Goal: Answer question/provide support

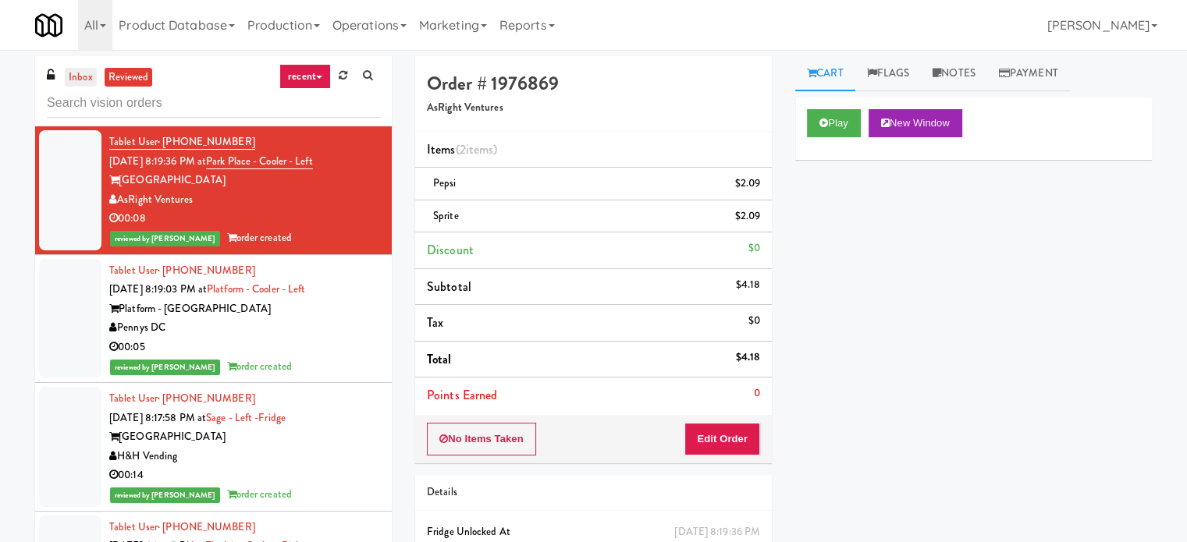
click at [83, 75] on link "inbox" at bounding box center [81, 78] width 32 height 20
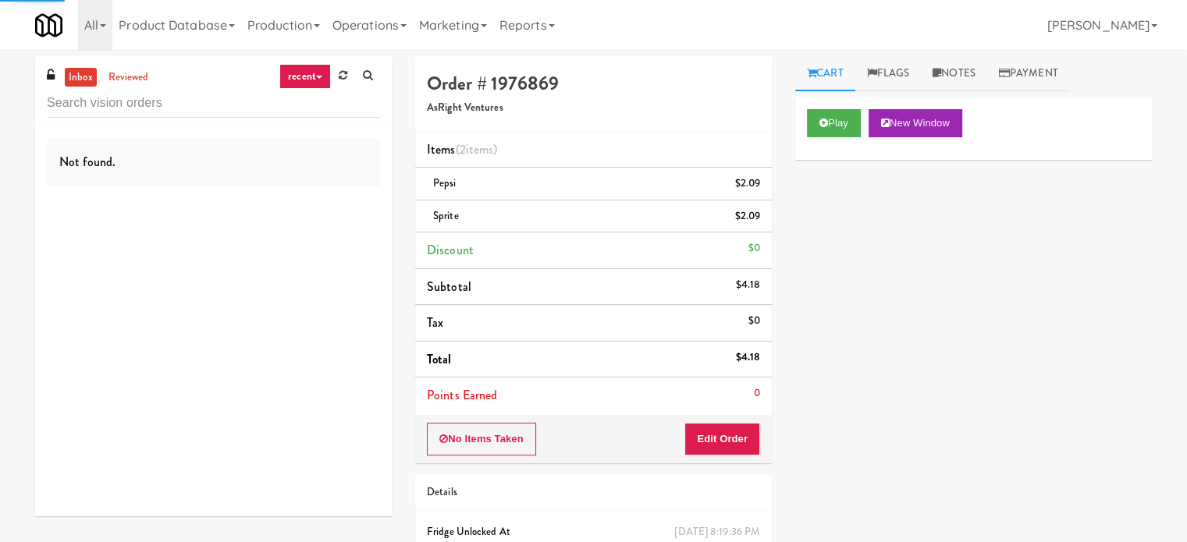
click at [311, 78] on link "recent" at bounding box center [304, 76] width 51 height 25
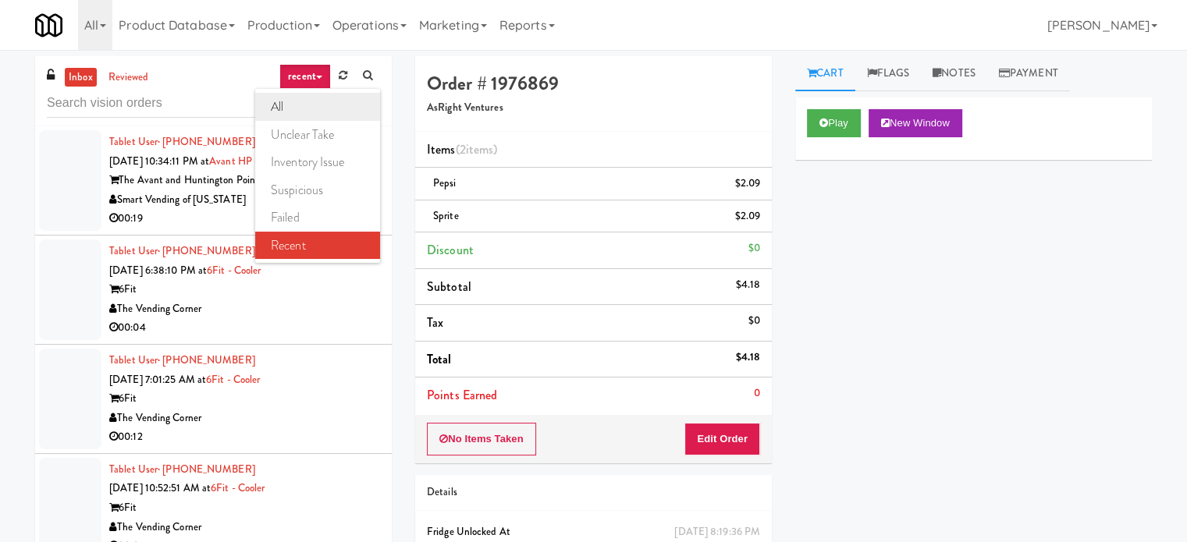
click at [302, 116] on link "all" at bounding box center [317, 107] width 125 height 28
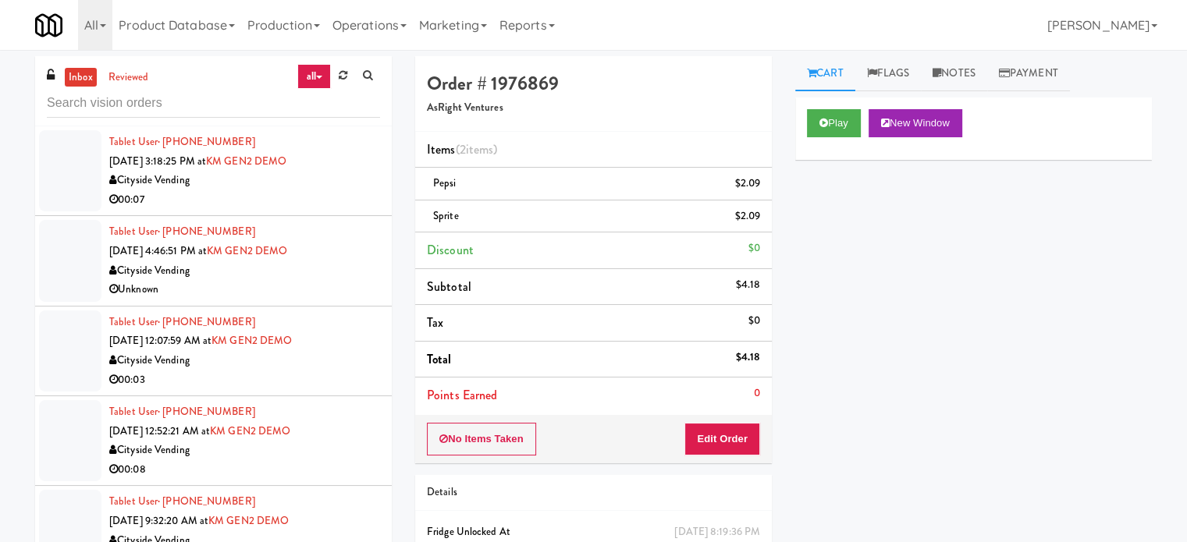
drag, startPoint x: 127, startPoint y: 71, endPoint x: 256, endPoint y: 99, distance: 131.8
click at [127, 71] on link "reviewed" at bounding box center [129, 78] width 48 height 20
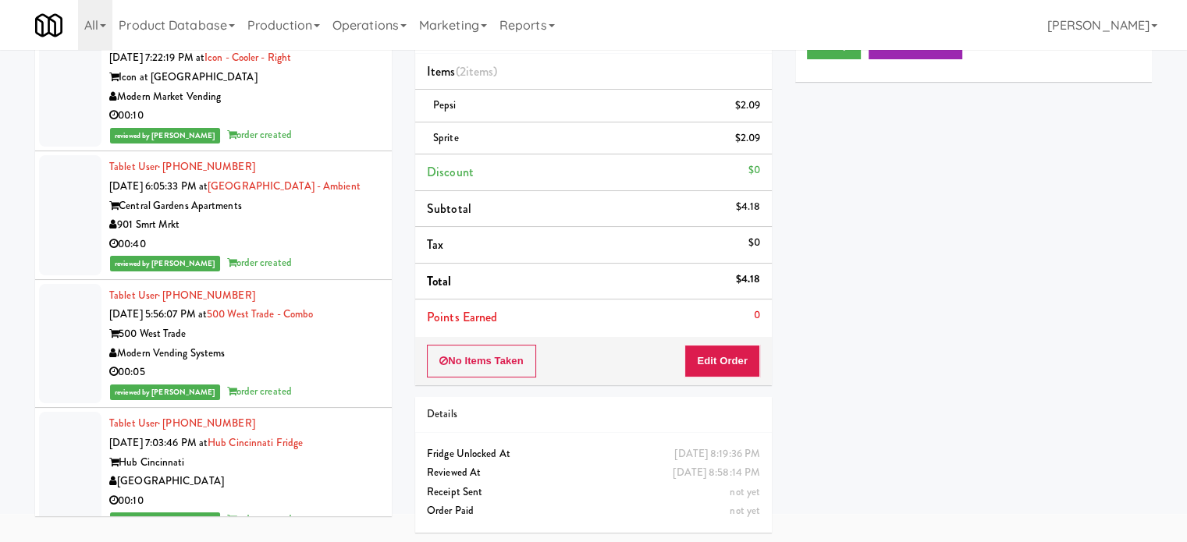
scroll to position [4853, 0]
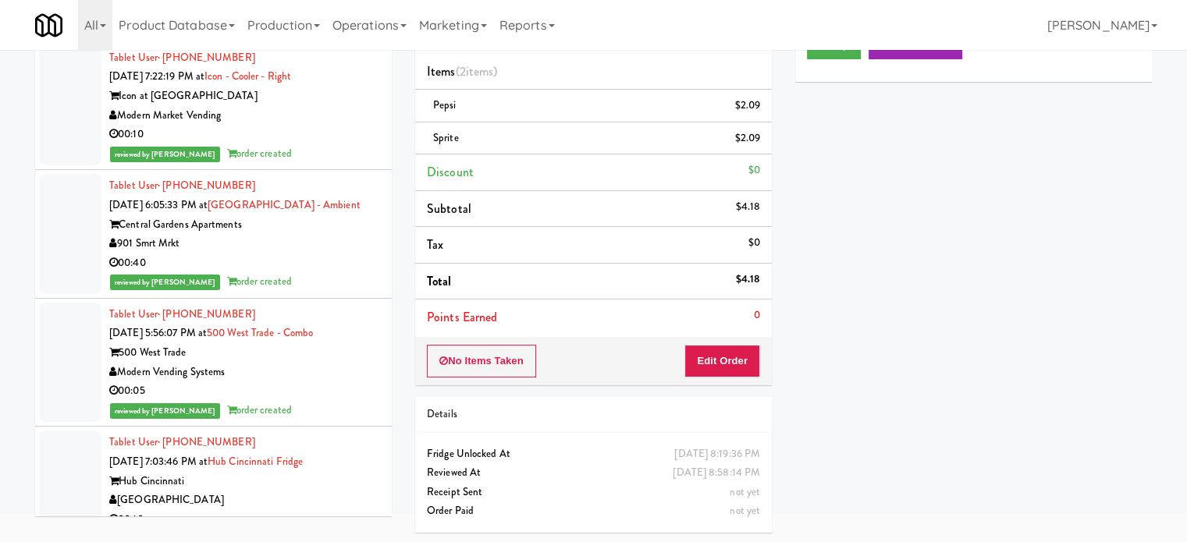
click at [303, 254] on div "00:40" at bounding box center [244, 264] width 271 height 20
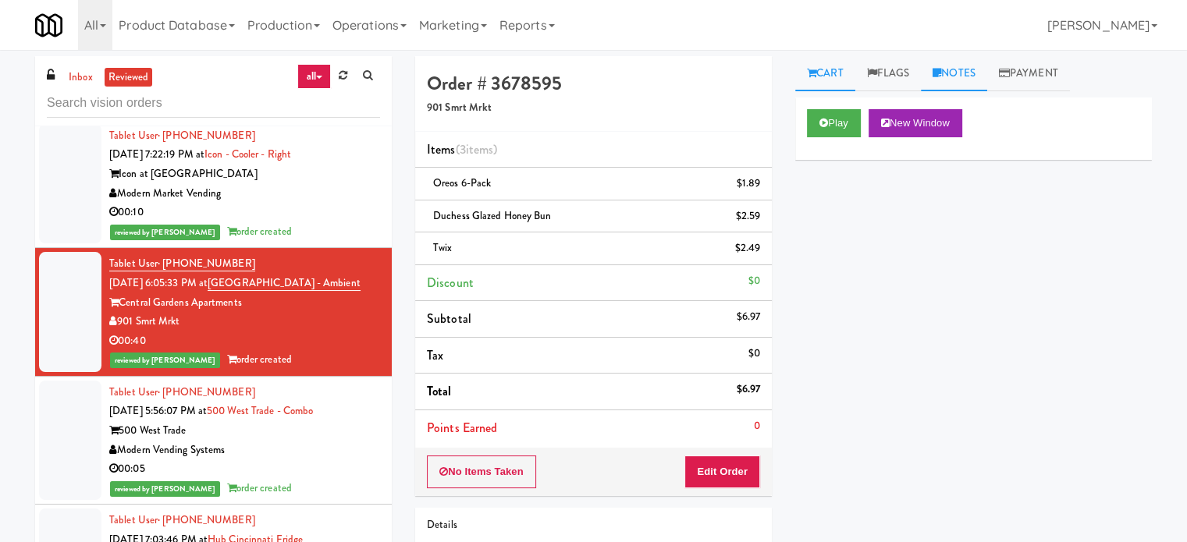
click at [973, 73] on link "Notes" at bounding box center [954, 73] width 66 height 35
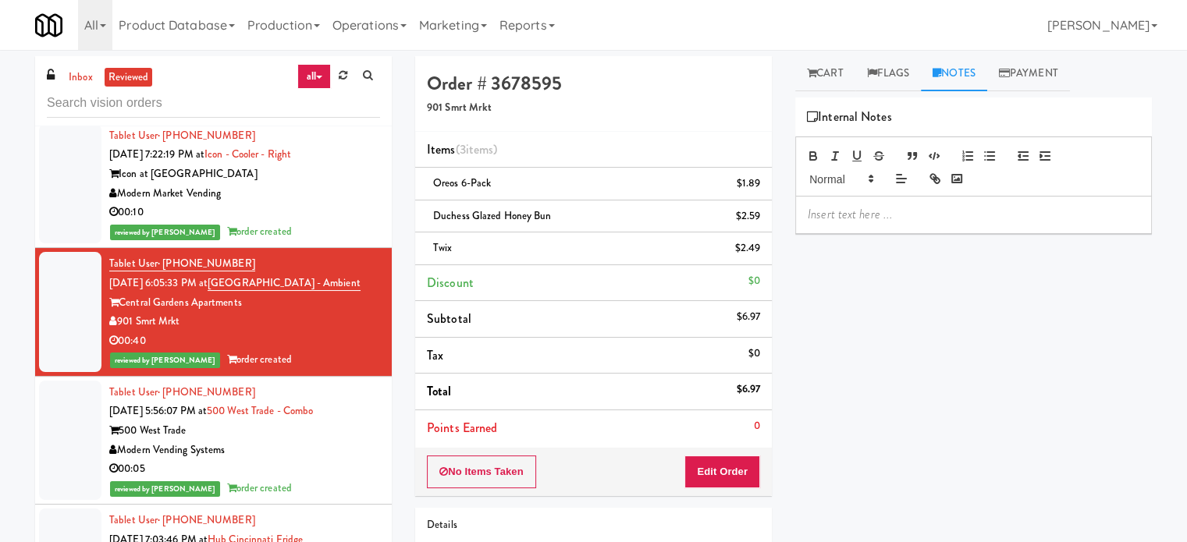
click at [882, 218] on p at bounding box center [974, 214] width 332 height 17
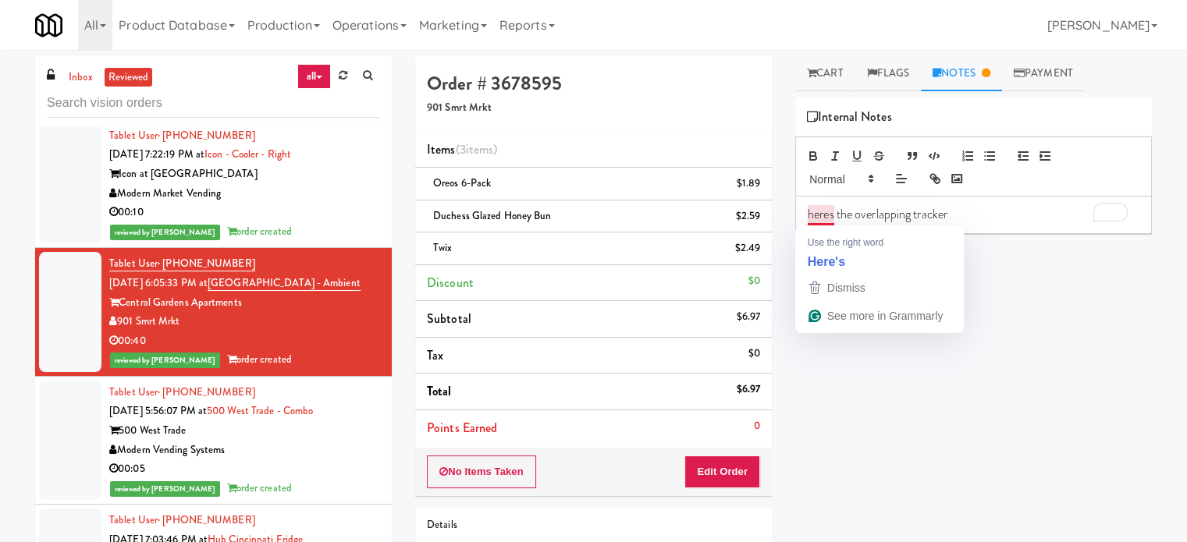
click at [824, 212] on p "heres the overlapping tracker" at bounding box center [974, 214] width 332 height 17
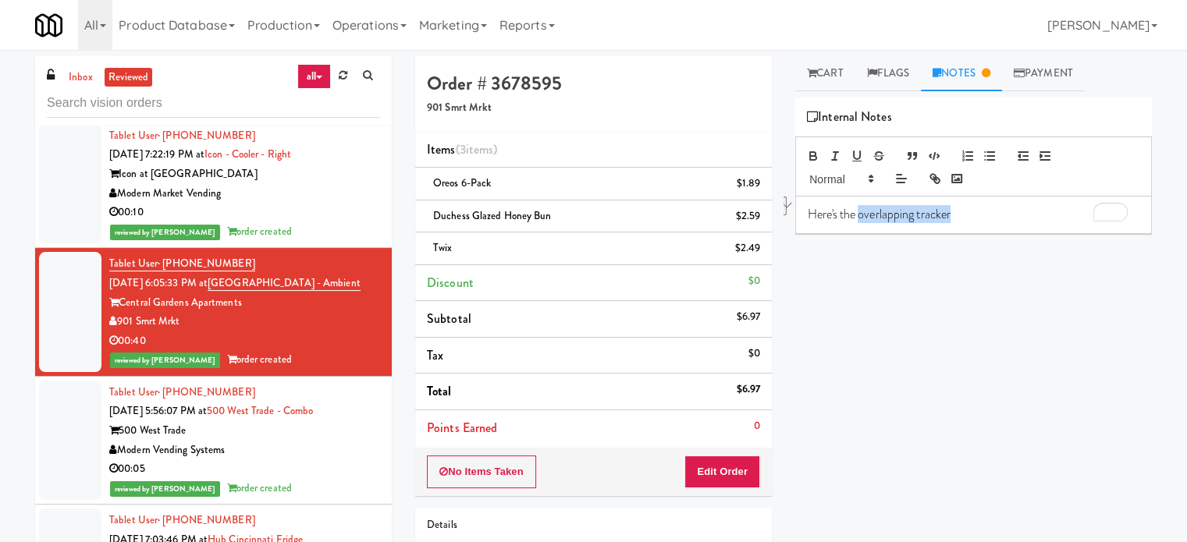
drag, startPoint x: 958, startPoint y: 211, endPoint x: 860, endPoint y: 214, distance: 98.3
click at [860, 214] on p "Here's the overlapping tracker" at bounding box center [974, 214] width 332 height 17
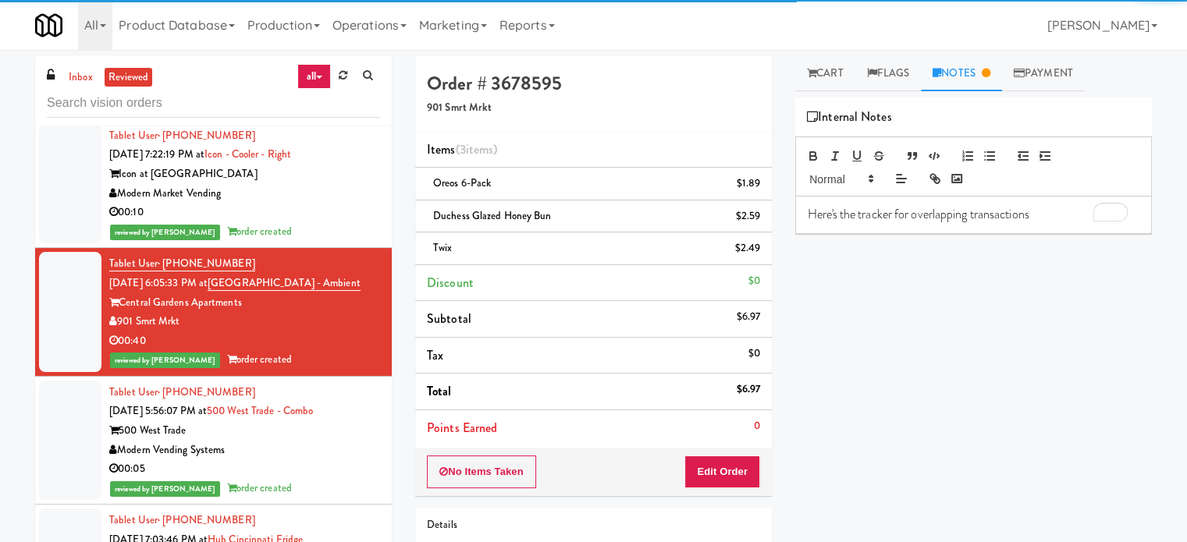
click at [1039, 215] on p "Here's the tracker for overlapping transactions" at bounding box center [974, 214] width 332 height 17
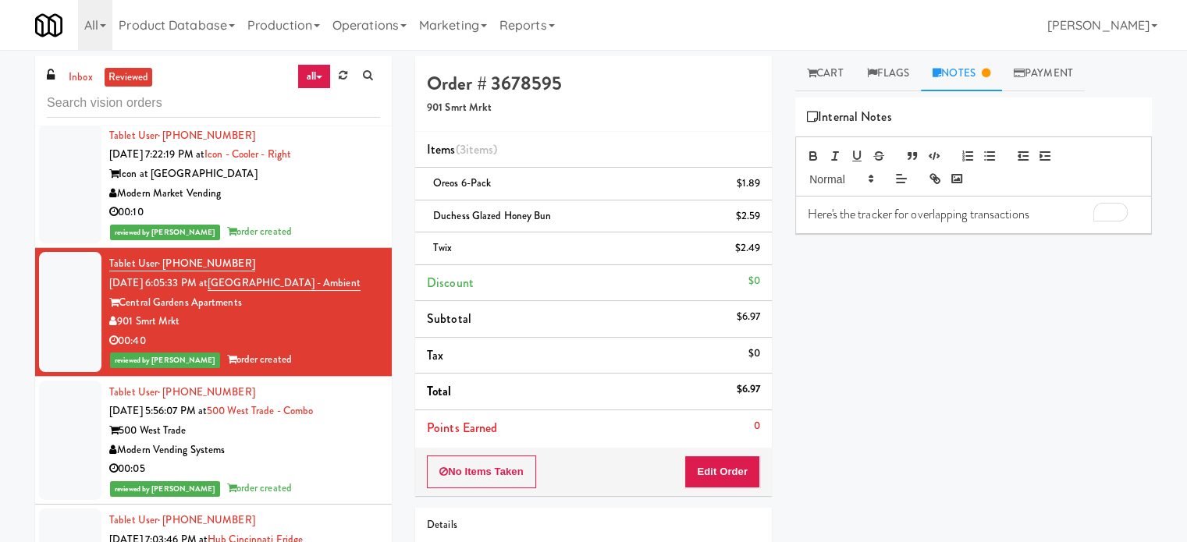
click at [1035, 211] on p "Here's the tracker for overlapping transactions" at bounding box center [974, 214] width 332 height 17
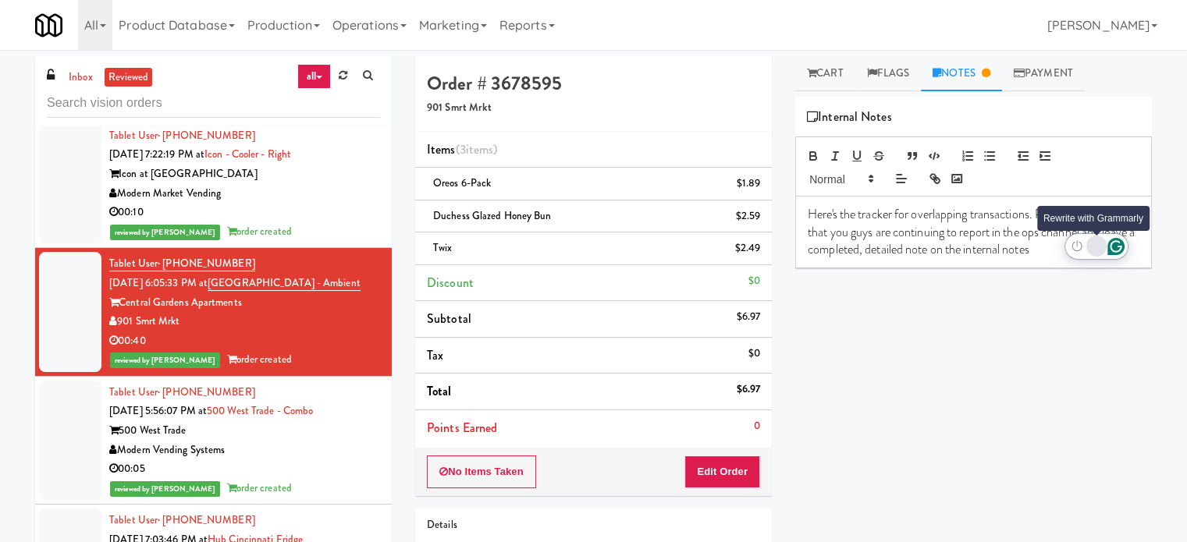
click at [1096, 244] on div "Rewrite with Grammarly" at bounding box center [1096, 246] width 17 height 18
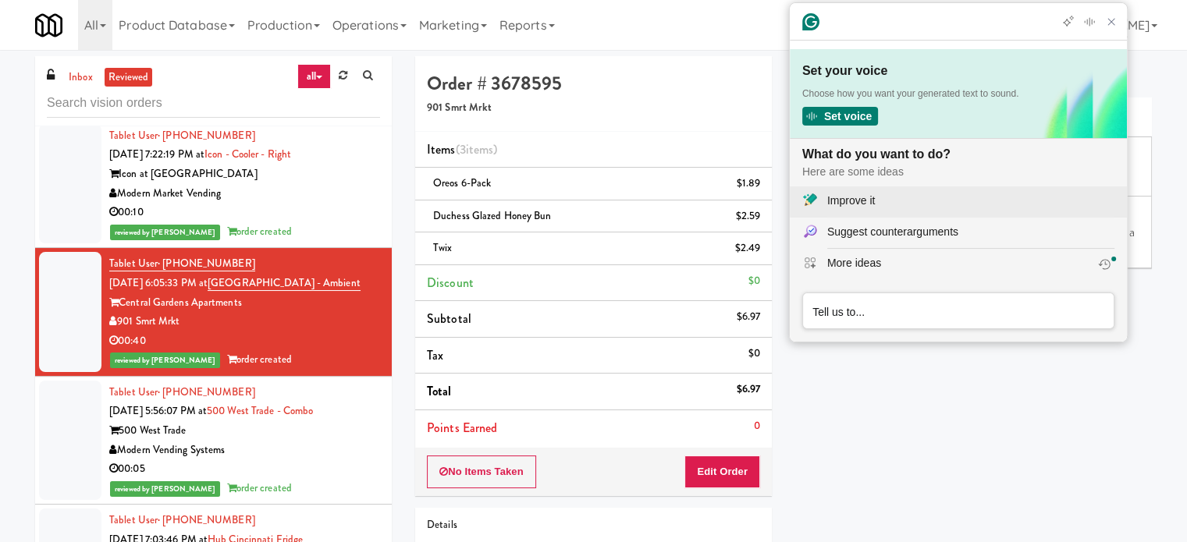
click at [846, 200] on div "Improve it" at bounding box center [851, 201] width 48 height 16
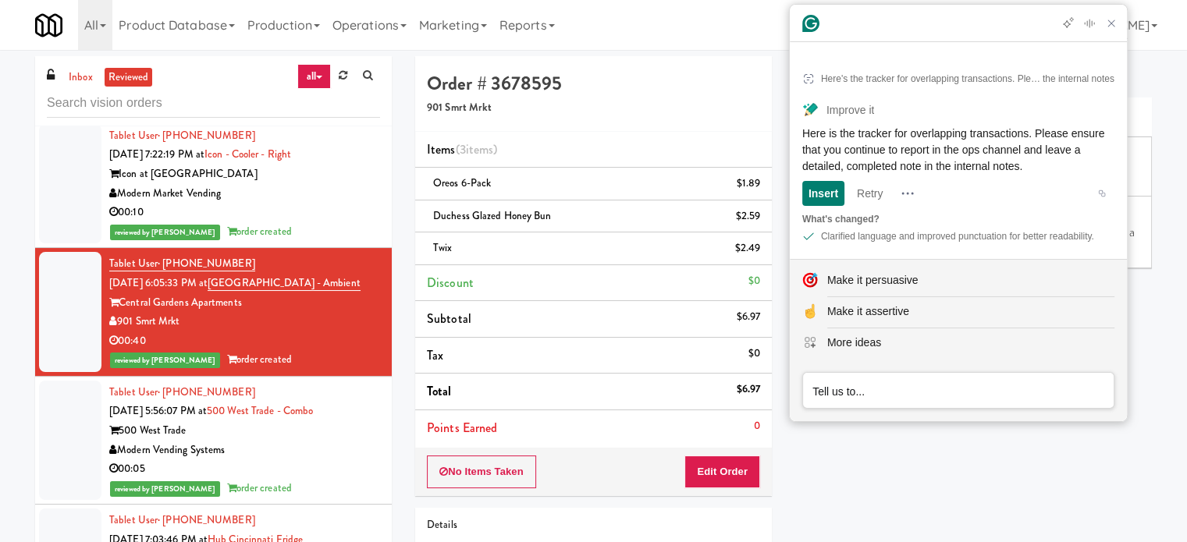
click at [1080, 151] on div "Here is the tracker for overlapping transactions. Please ensure that you contin…" at bounding box center [958, 150] width 312 height 49
click at [1081, 151] on div "Here is the tracker for overlapping transactions. Please ensure that you contin…" at bounding box center [958, 150] width 312 height 49
drag, startPoint x: 798, startPoint y: 113, endPoint x: 1096, endPoint y: 139, distance: 298.4
click at [1093, 156] on article "Here's the tracker for overlapping transactions. Please make sure that you guys…" at bounding box center [958, 155] width 337 height 208
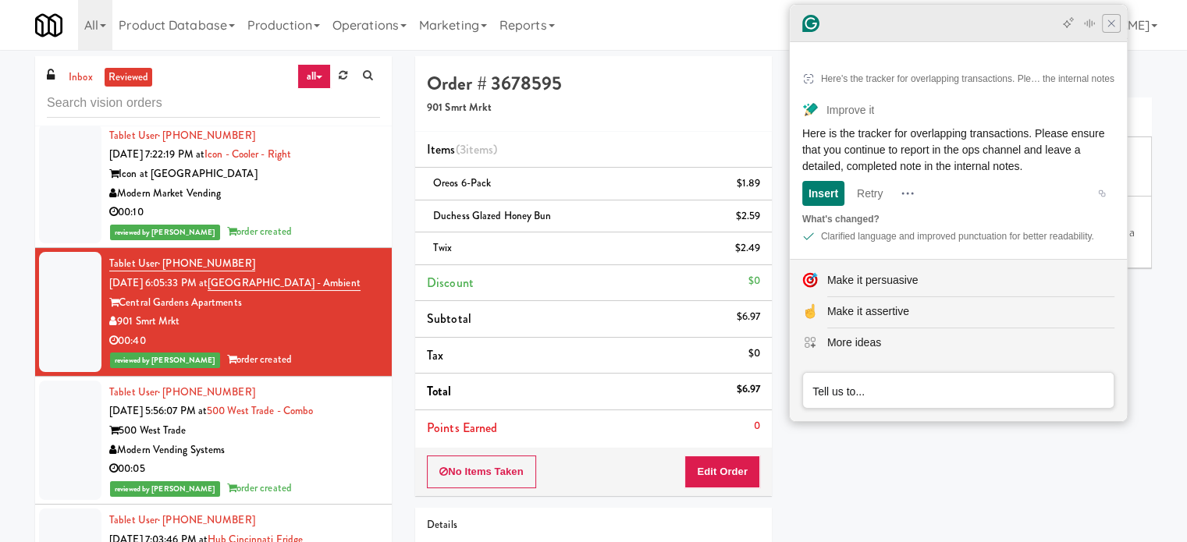
click at [1106, 17] on icon "Close Grammarly Assistant" at bounding box center [1111, 23] width 12 height 12
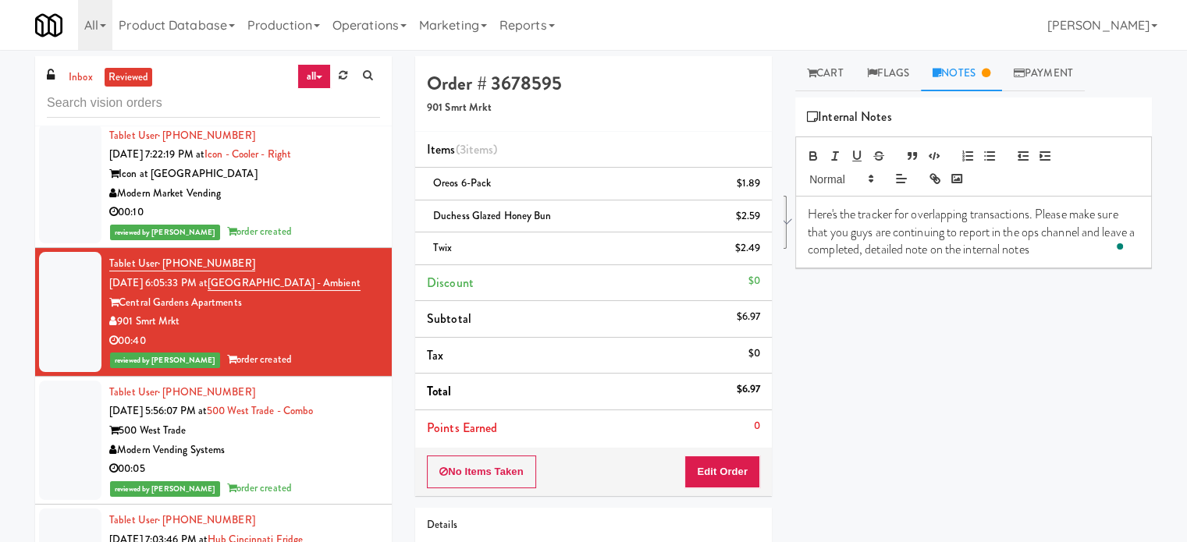
drag, startPoint x: 808, startPoint y: 208, endPoint x: 1087, endPoint y: 280, distance: 287.7
click at [1087, 280] on div "Play New Window Primary Flag Clear Flag if unable to determine what was taken o…" at bounding box center [973, 390] width 357 height 585
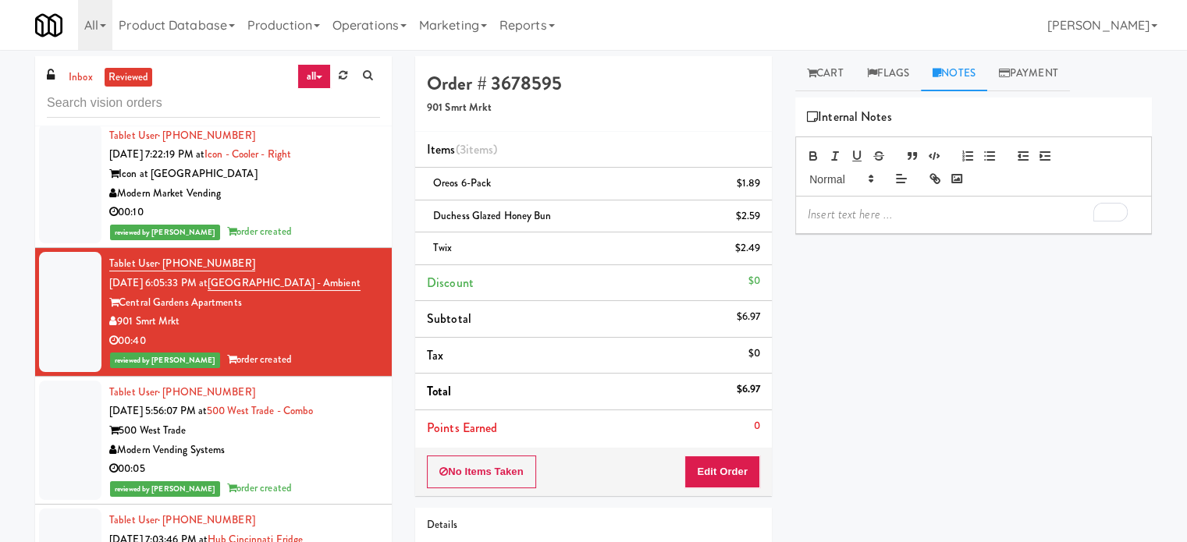
click at [886, 211] on p "To enrich screen reader interactions, please activate Accessibility in Grammarl…" at bounding box center [974, 214] width 332 height 17
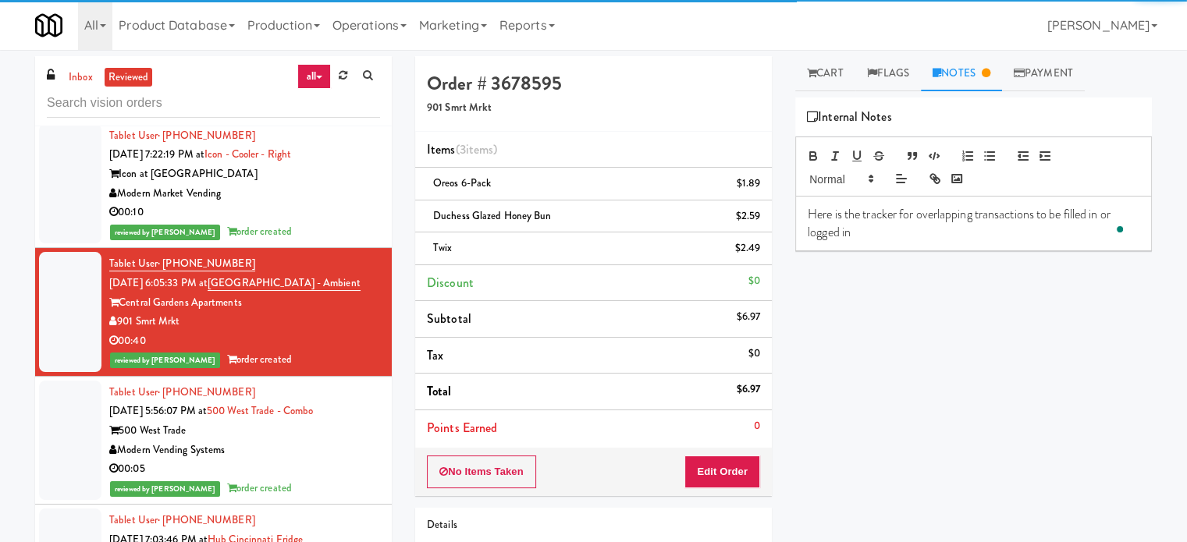
click at [860, 232] on p "Here is the tracker for overlapping transactions to be filled in or logged in" at bounding box center [974, 223] width 332 height 35
